Goal: Transaction & Acquisition: Download file/media

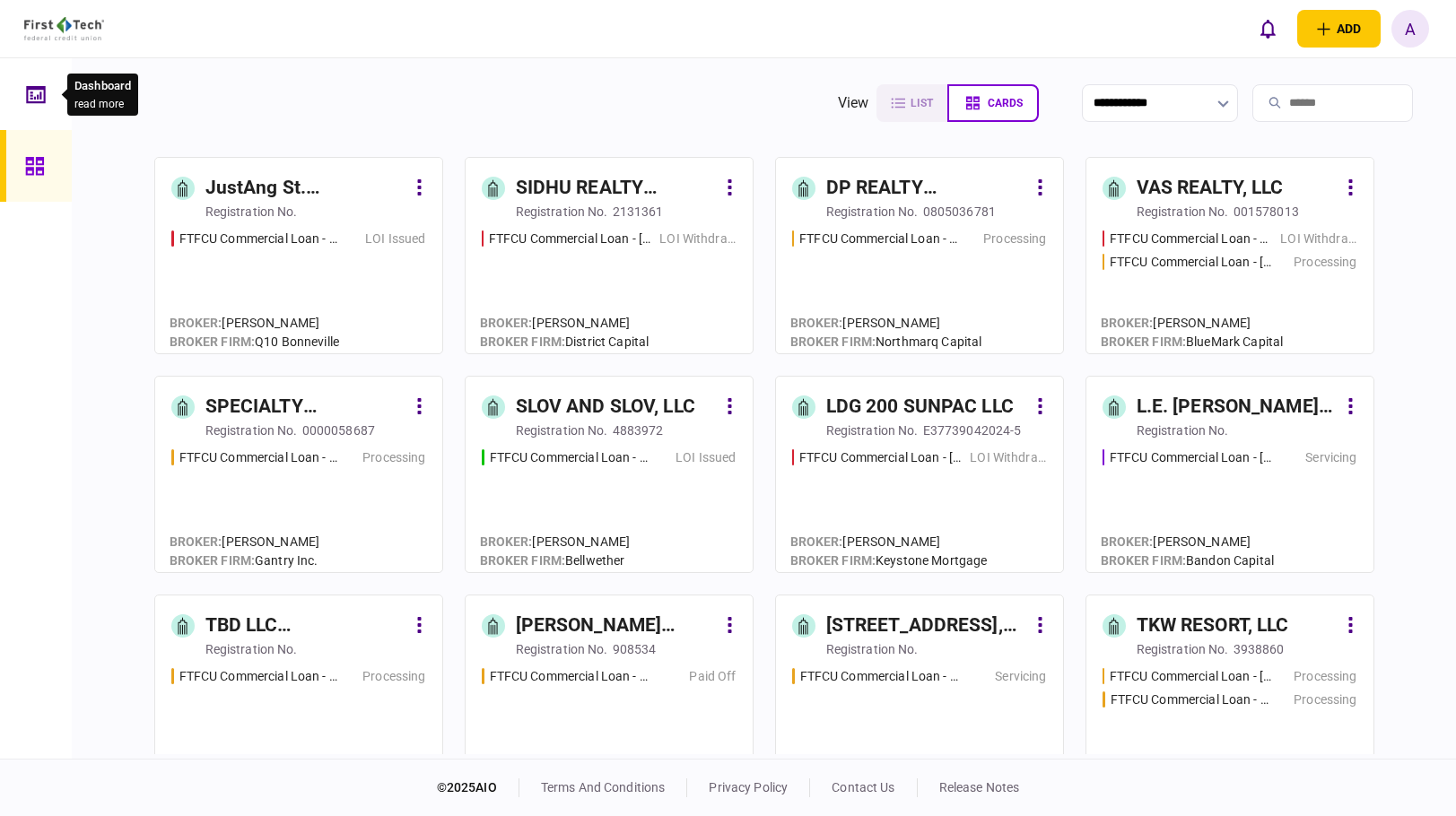
click at [28, 109] on div at bounding box center [40, 94] width 29 height 72
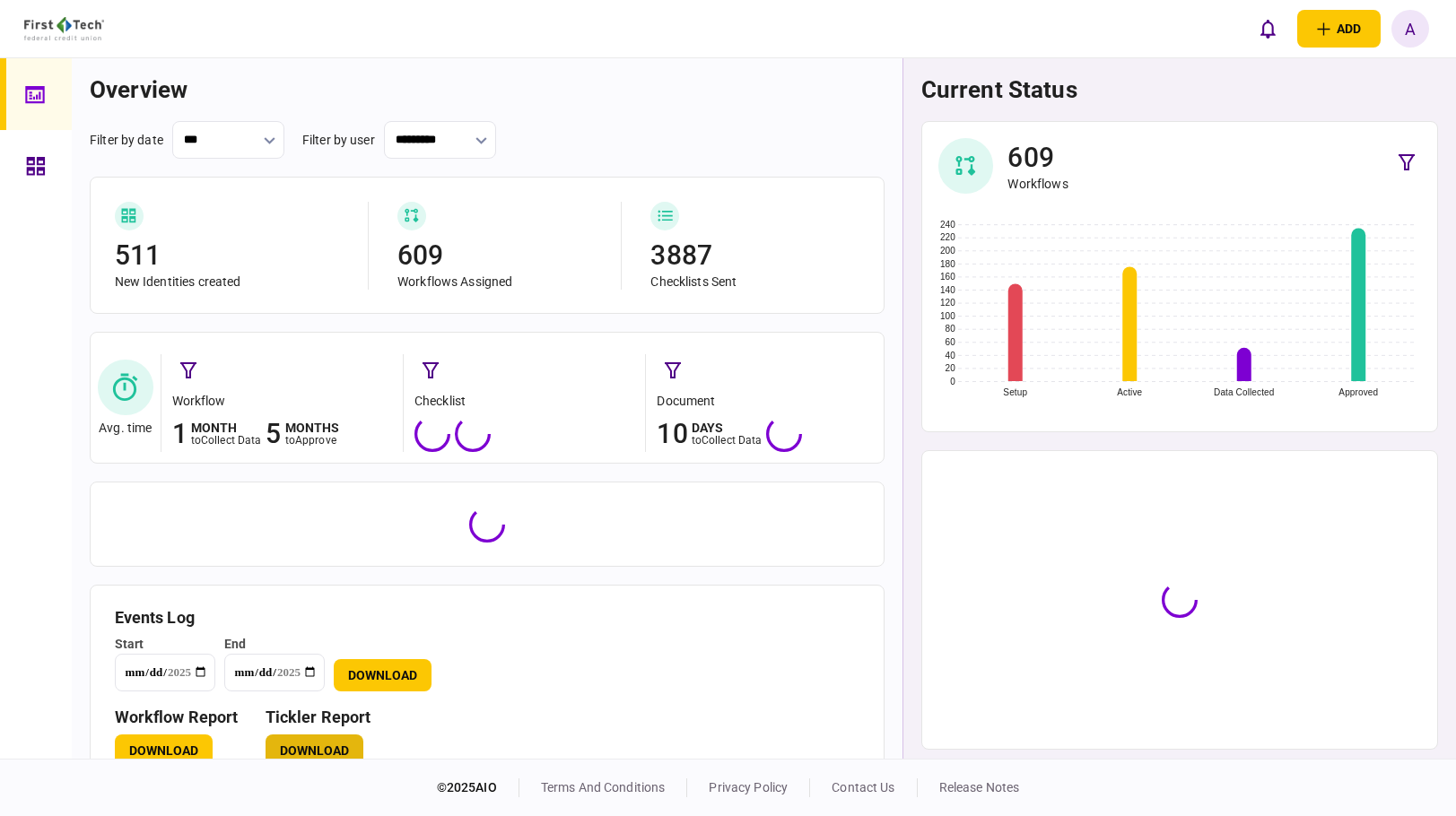
click at [337, 743] on button "Download" at bounding box center [314, 751] width 98 height 33
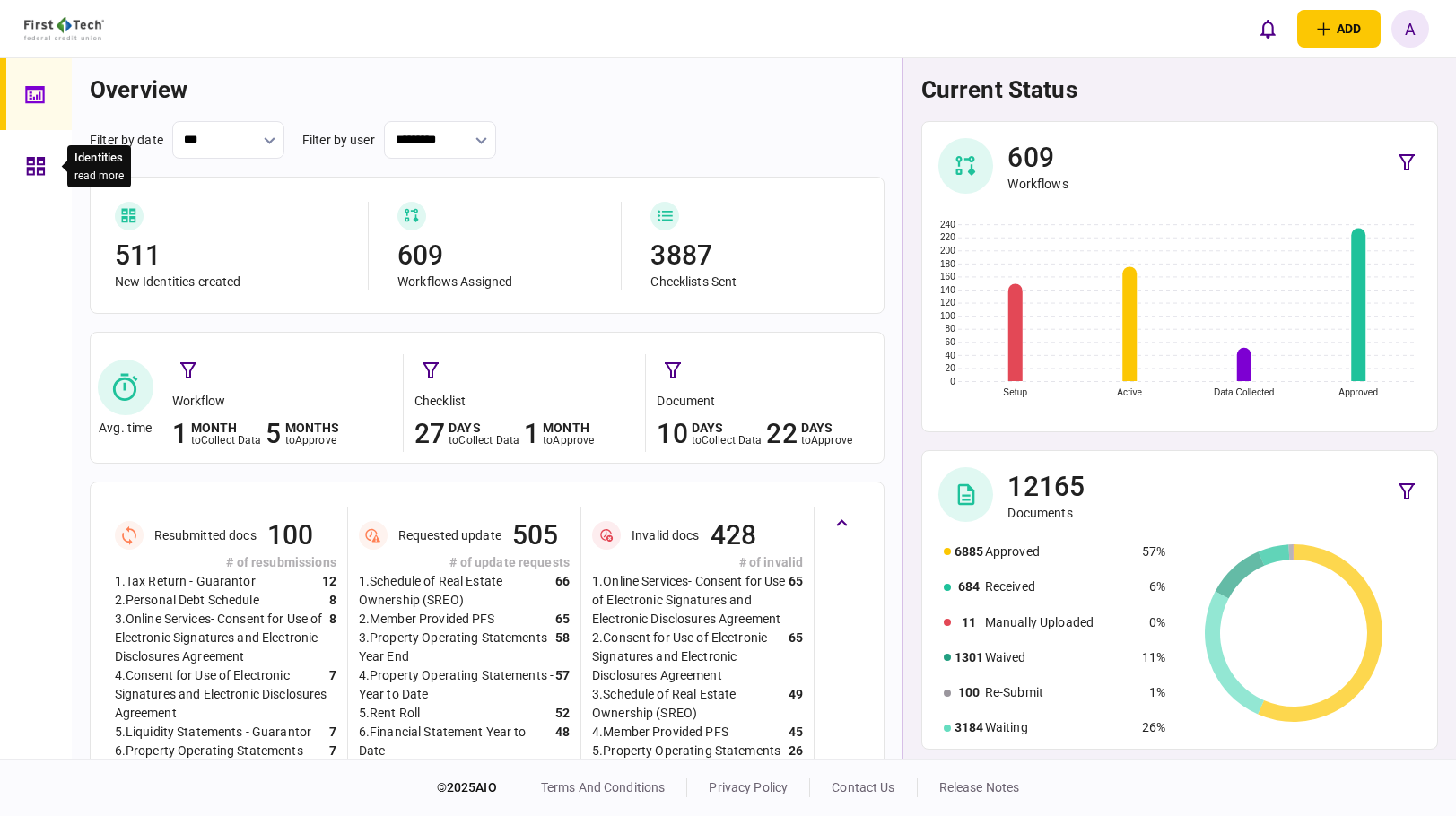
click at [37, 159] on icon at bounding box center [35, 166] width 18 height 18
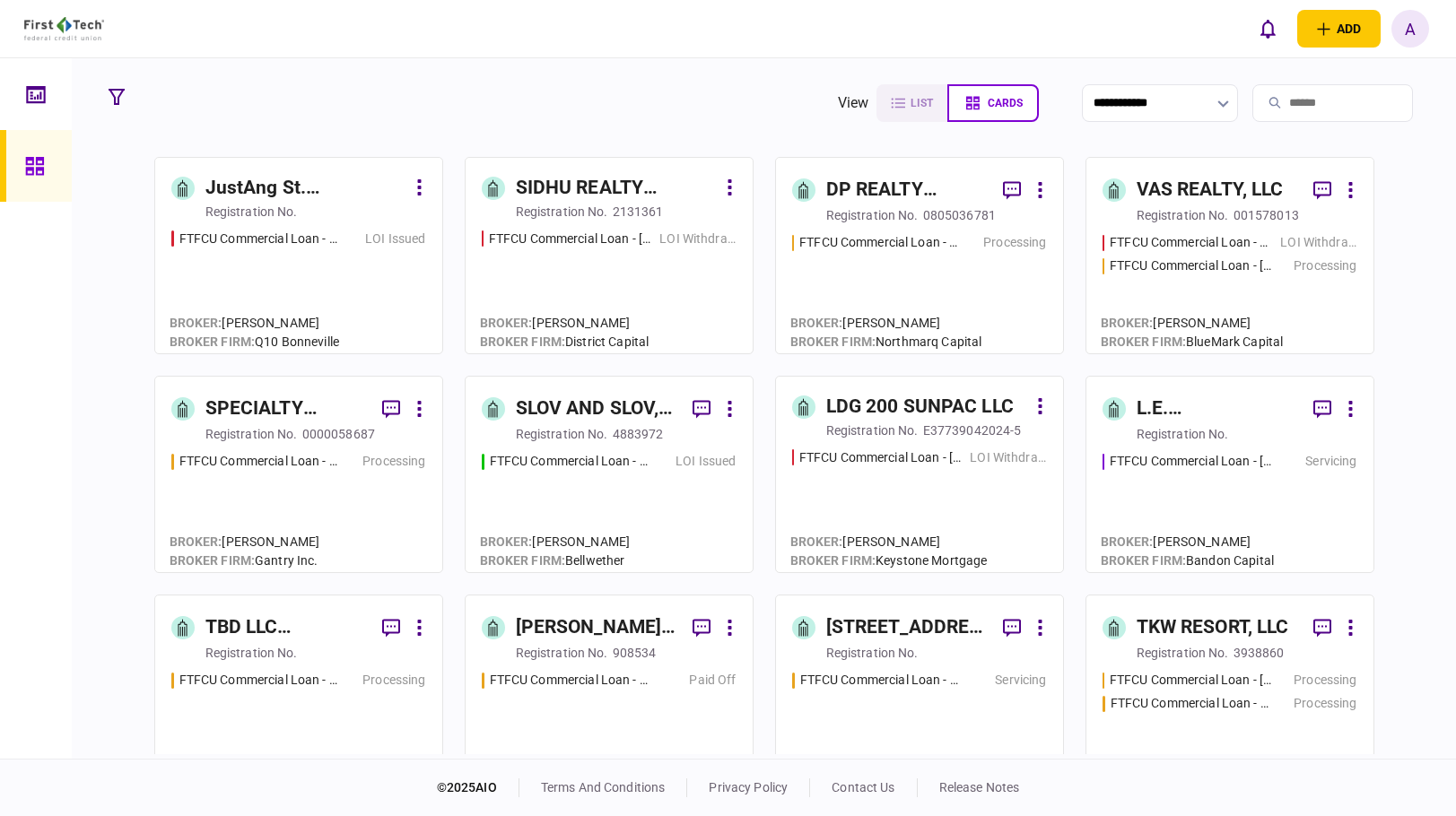
click at [24, 92] on link at bounding box center [35, 94] width 72 height 72
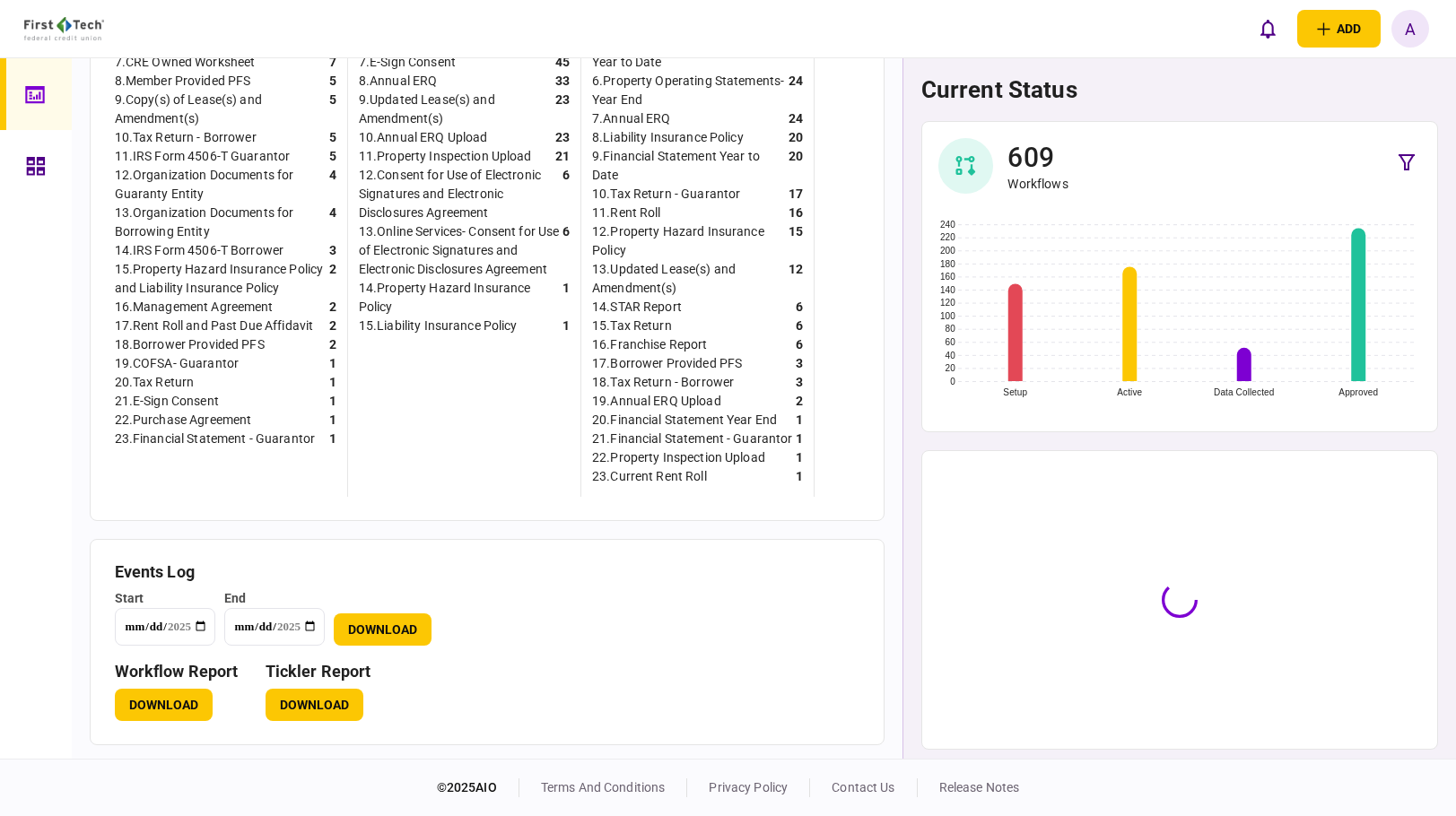
scroll to position [709, 0]
click at [299, 702] on button "Download" at bounding box center [314, 705] width 98 height 33
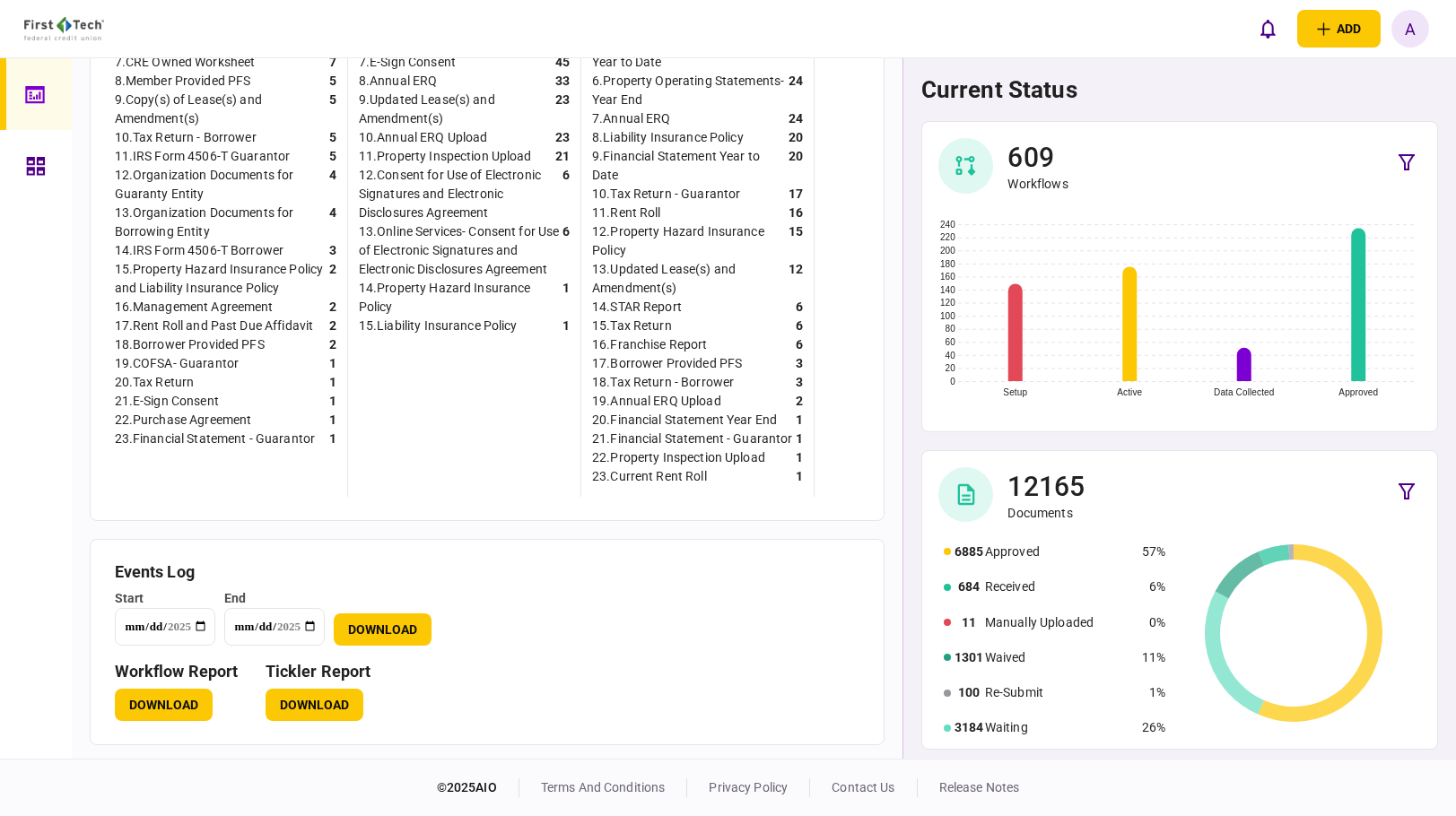
click at [9, 464] on div at bounding box center [35, 408] width 72 height 701
click at [310, 705] on button "Download" at bounding box center [314, 705] width 98 height 33
